Goal: Task Accomplishment & Management: Complete application form

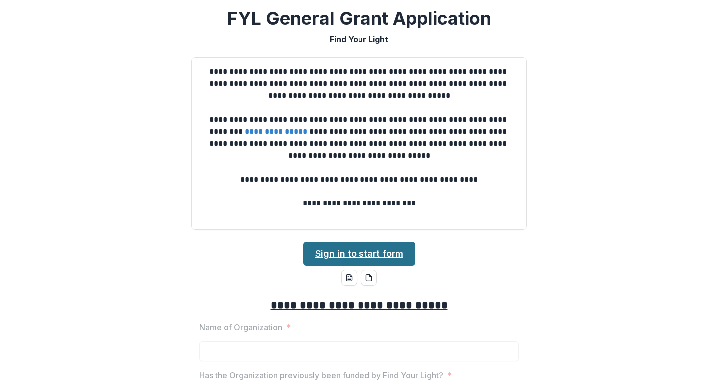
click at [370, 256] on link "Sign in to start form" at bounding box center [359, 254] width 112 height 24
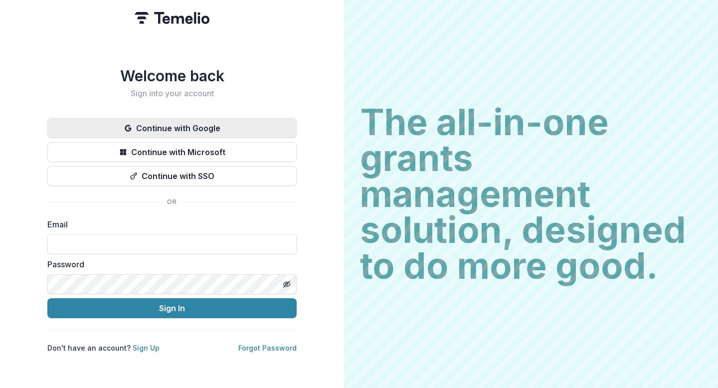
click at [188, 123] on button "Continue with Google" at bounding box center [171, 128] width 249 height 20
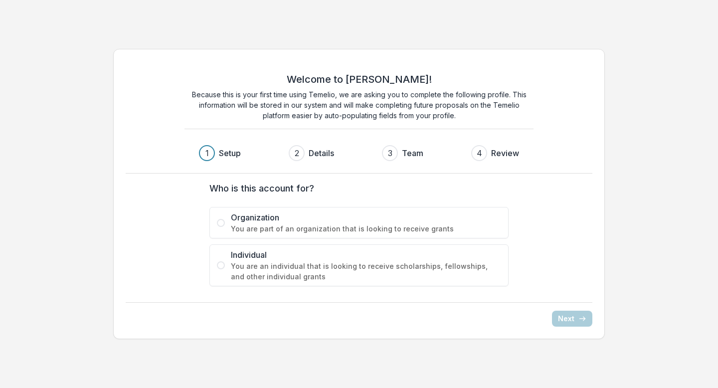
click at [221, 221] on span at bounding box center [221, 223] width 8 height 8
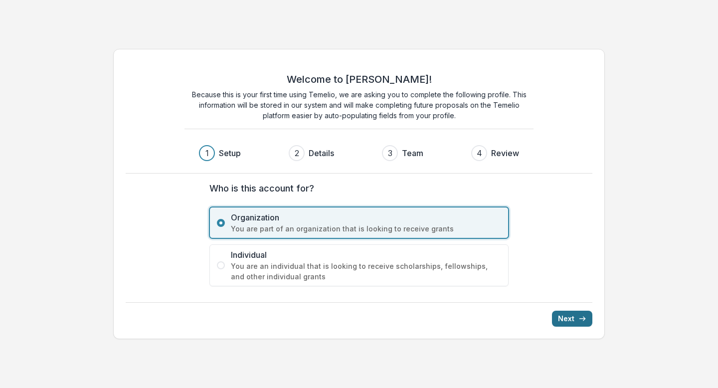
click at [571, 319] on button "Next" at bounding box center [572, 319] width 40 height 16
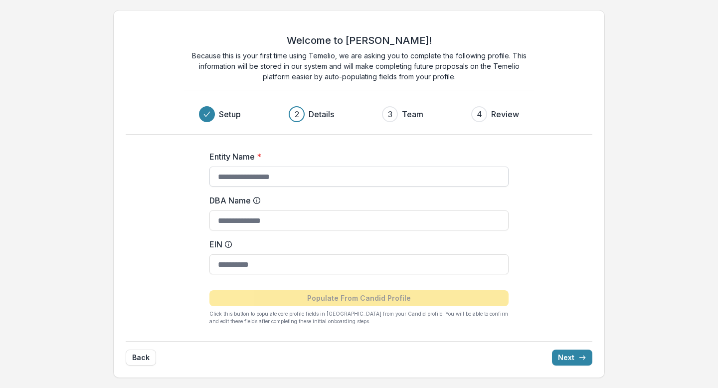
click at [320, 179] on input "Entity Name *" at bounding box center [359, 177] width 299 height 20
type input "**********"
click at [295, 266] on input "EIN" at bounding box center [359, 264] width 299 height 20
paste input "**********"
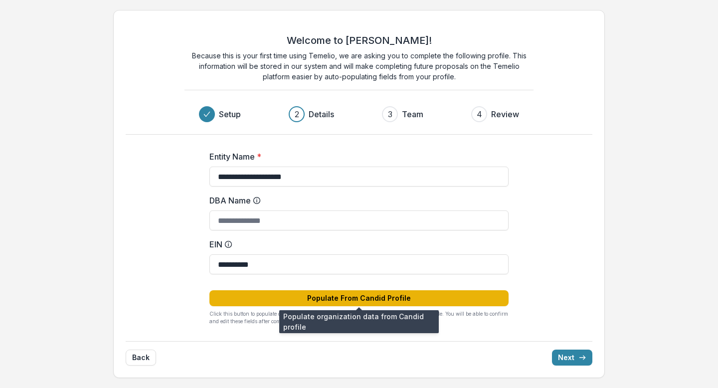
type input "**********"
click at [359, 297] on button "Populate From Candid Profile" at bounding box center [359, 298] width 299 height 16
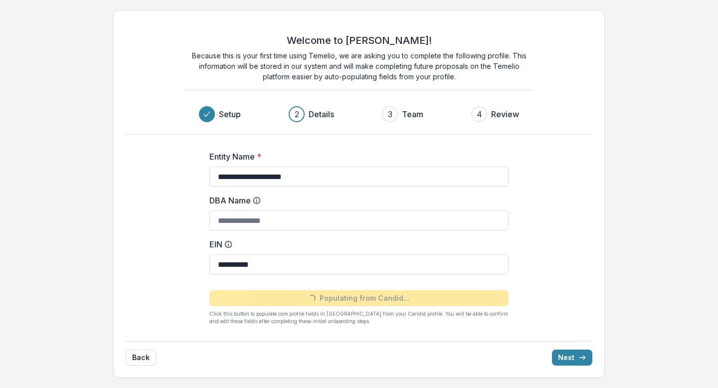
type input "**********"
click at [567, 356] on button "Next" at bounding box center [572, 358] width 40 height 16
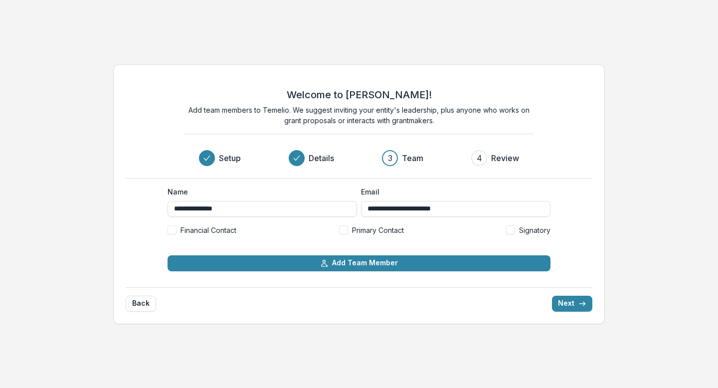
click at [344, 230] on span at bounding box center [343, 229] width 9 height 9
click at [565, 304] on button "Next" at bounding box center [572, 304] width 40 height 16
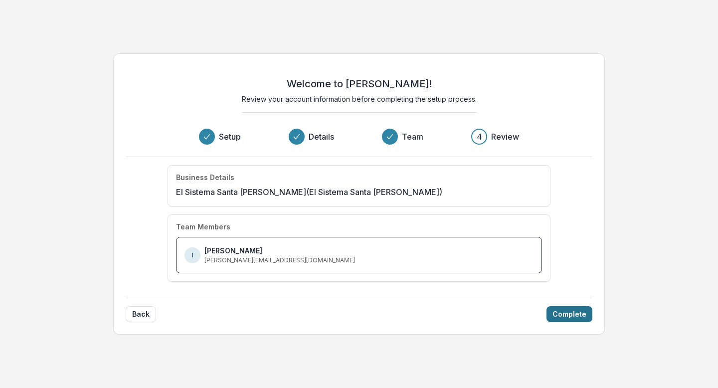
click at [565, 315] on button "Complete" at bounding box center [570, 314] width 46 height 16
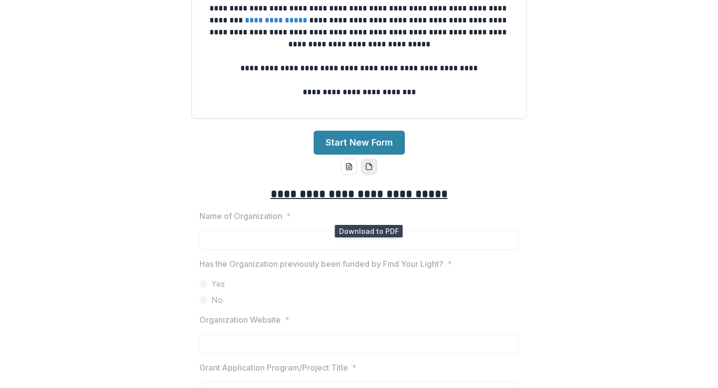
scroll to position [58, 0]
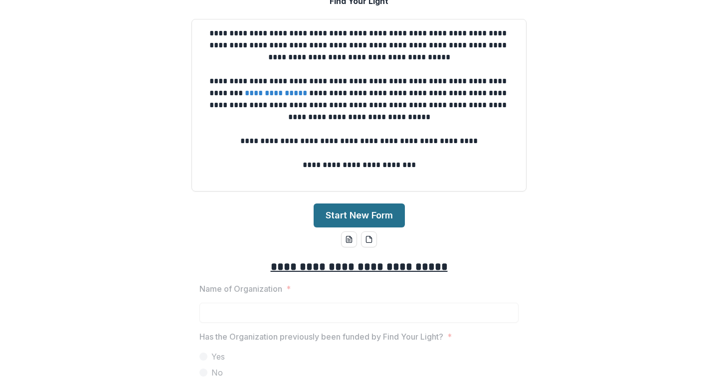
click at [376, 216] on button "Start New Form" at bounding box center [359, 216] width 91 height 24
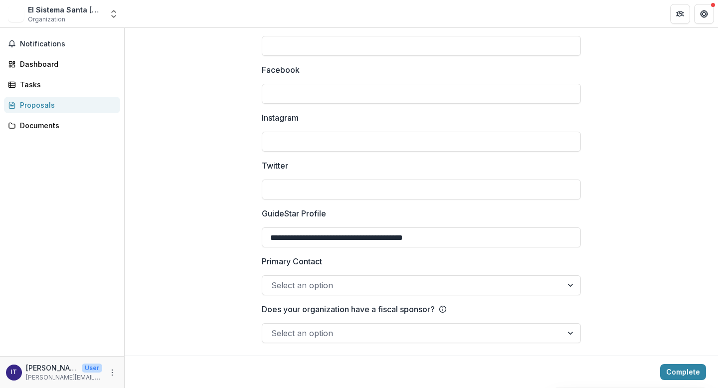
scroll to position [1362, 0]
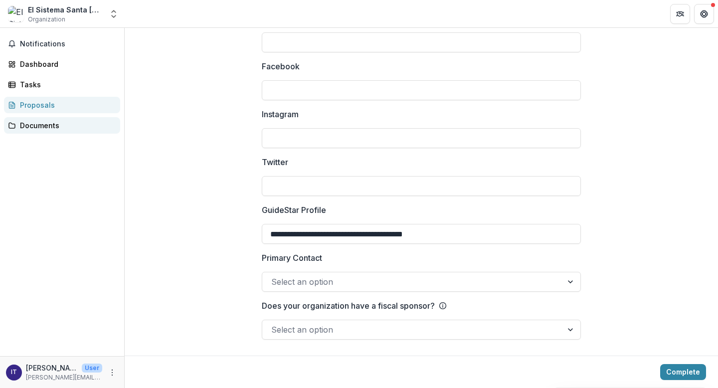
click at [52, 126] on div "Documents" at bounding box center [66, 125] width 92 height 10
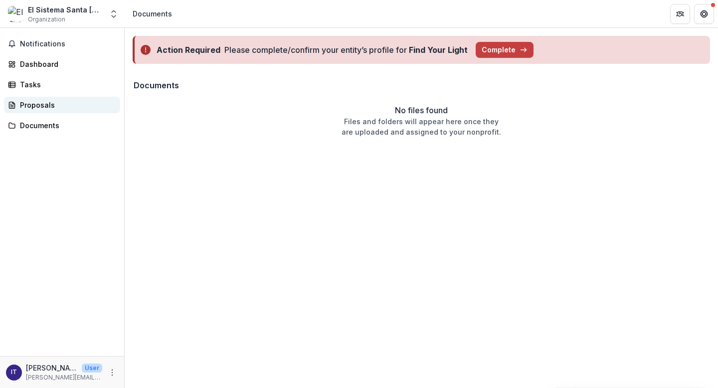
click at [43, 107] on div "Proposals" at bounding box center [66, 105] width 92 height 10
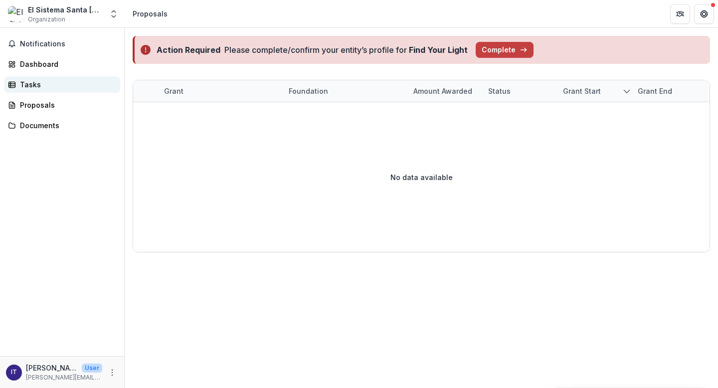
click at [29, 85] on div "Tasks" at bounding box center [66, 84] width 92 height 10
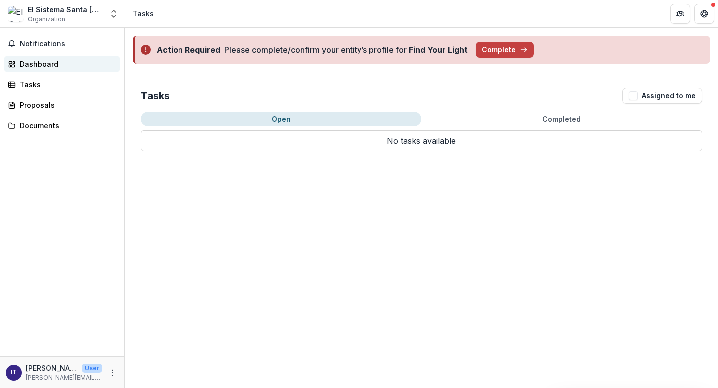
click at [32, 67] on div "Dashboard" at bounding box center [66, 64] width 92 height 10
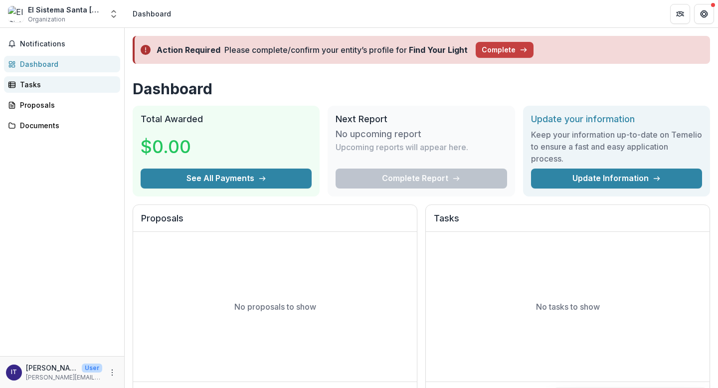
click at [34, 88] on div "Tasks" at bounding box center [66, 84] width 92 height 10
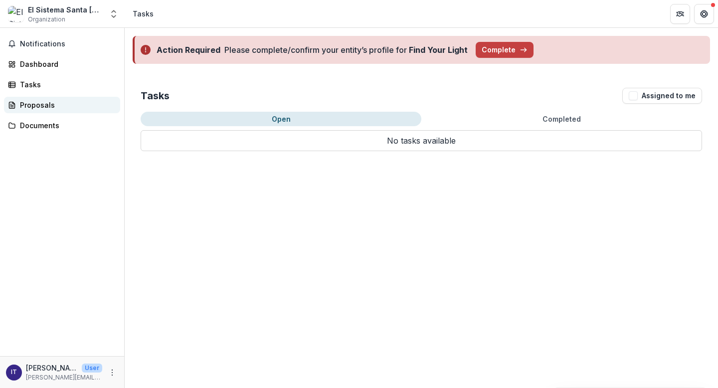
click at [37, 104] on div "Proposals" at bounding box center [66, 105] width 92 height 10
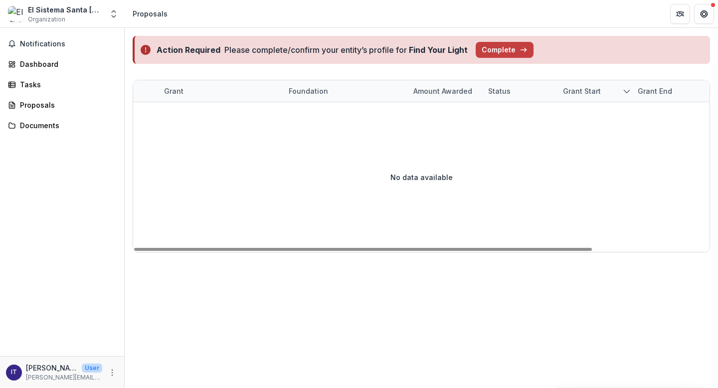
click at [174, 92] on div "Grant" at bounding box center [173, 91] width 31 height 10
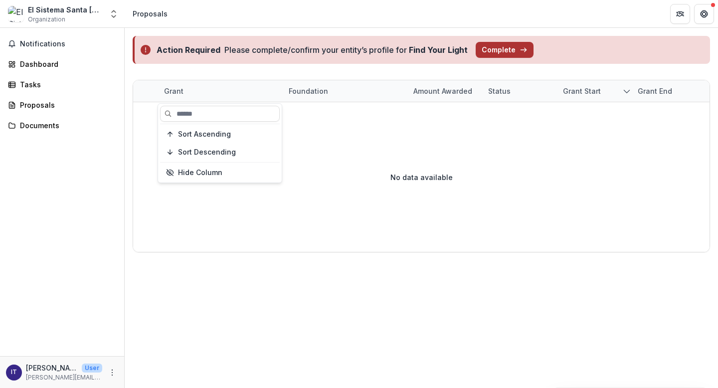
click at [492, 48] on button "Complete" at bounding box center [505, 50] width 58 height 16
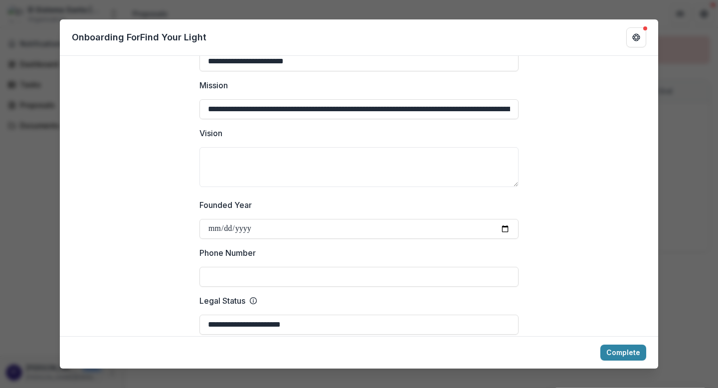
scroll to position [257, 0]
